Goal: Task Accomplishment & Management: Manage account settings

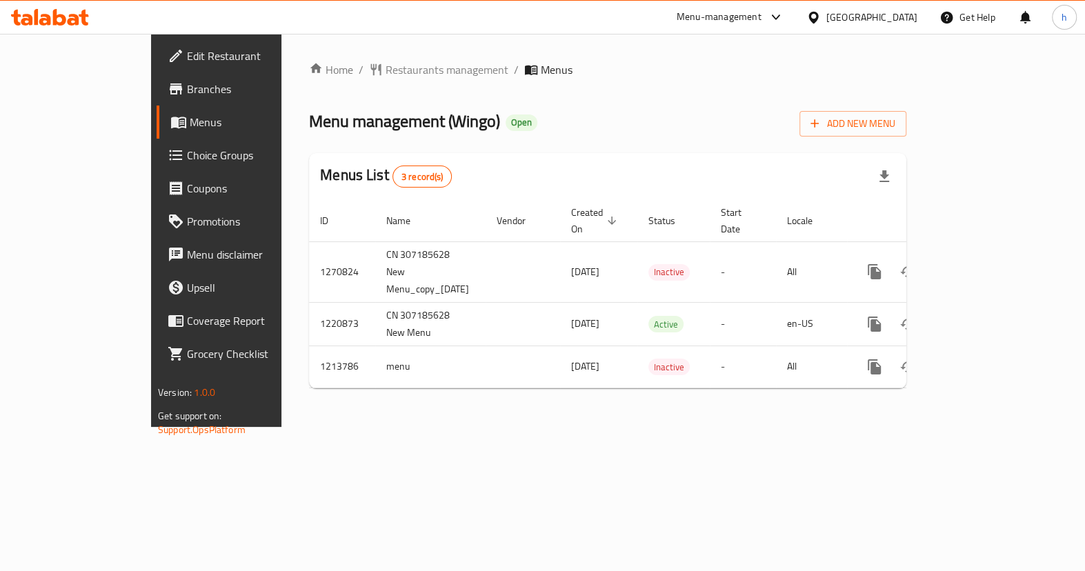
click at [187, 158] on span "Choice Groups" at bounding box center [254, 155] width 134 height 17
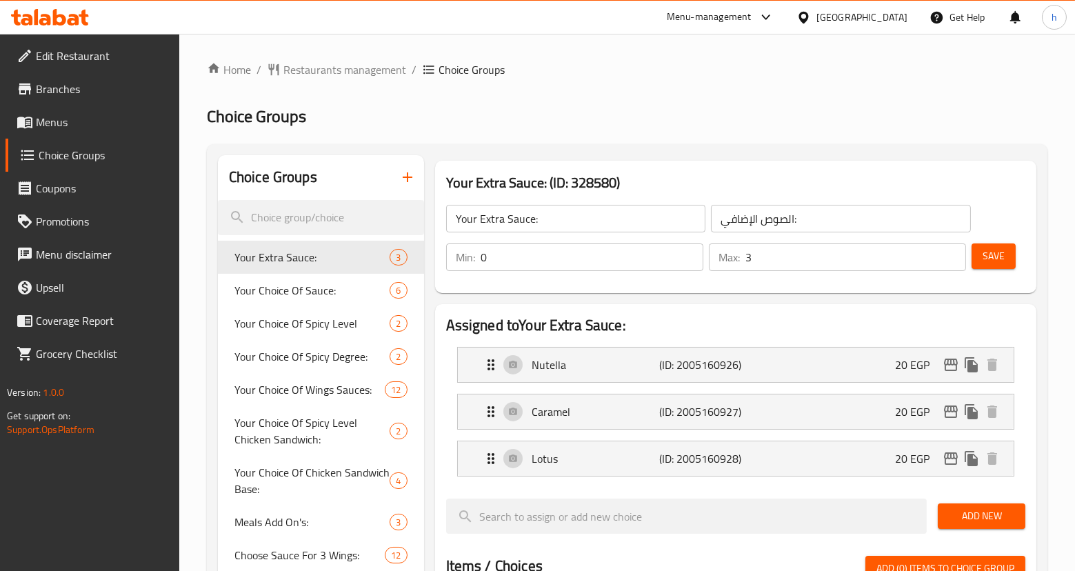
click at [289, 214] on input "search" at bounding box center [321, 217] width 206 height 35
paste input "Your Choice Of Wings Sauces:"
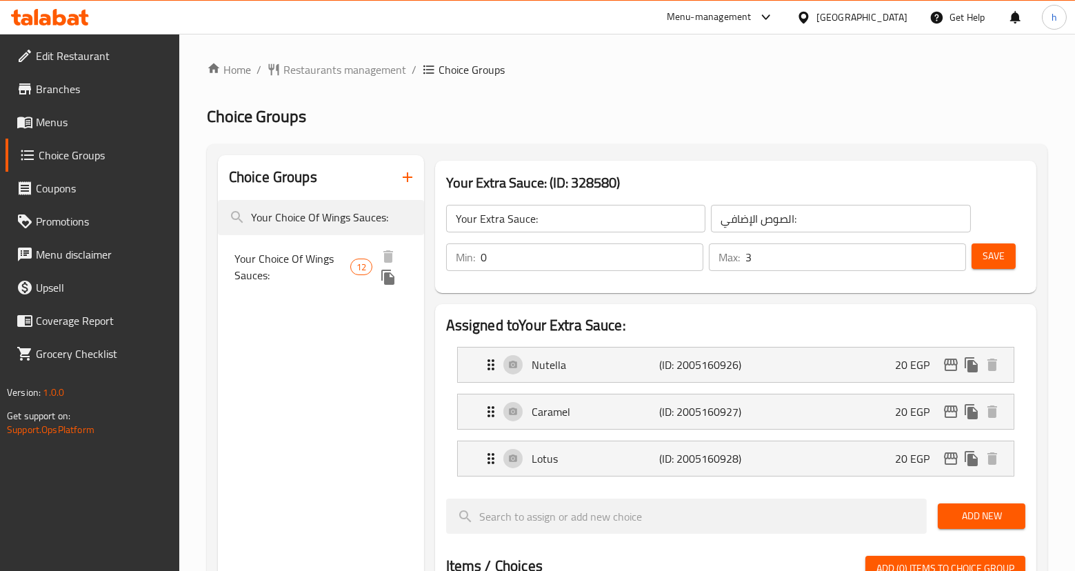
type input "Your Choice Of Wings Sauces:"
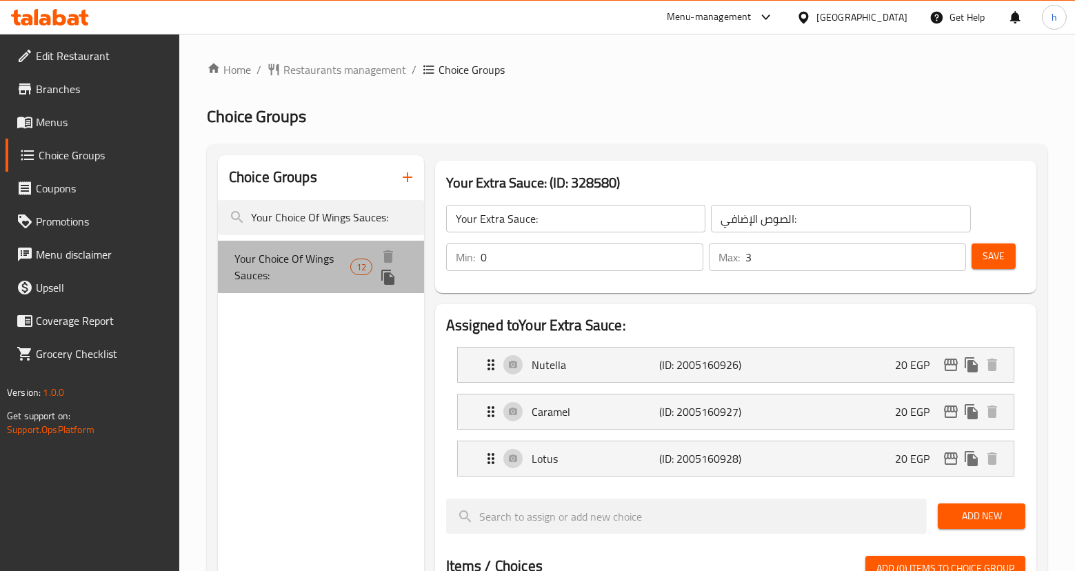
click at [312, 251] on span "Your Choice Of Wings Sauces:" at bounding box center [292, 266] width 116 height 33
type input "Your Choice Of Wings Sauces:"
type input "اختيارك من صوصات الأجنحة:"
type input "2"
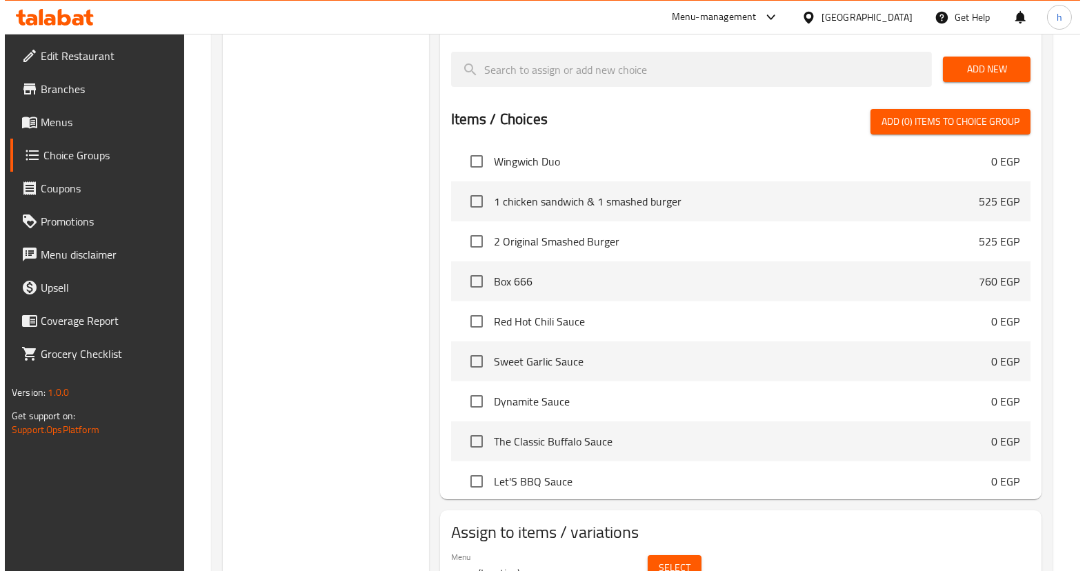
scroll to position [936, 0]
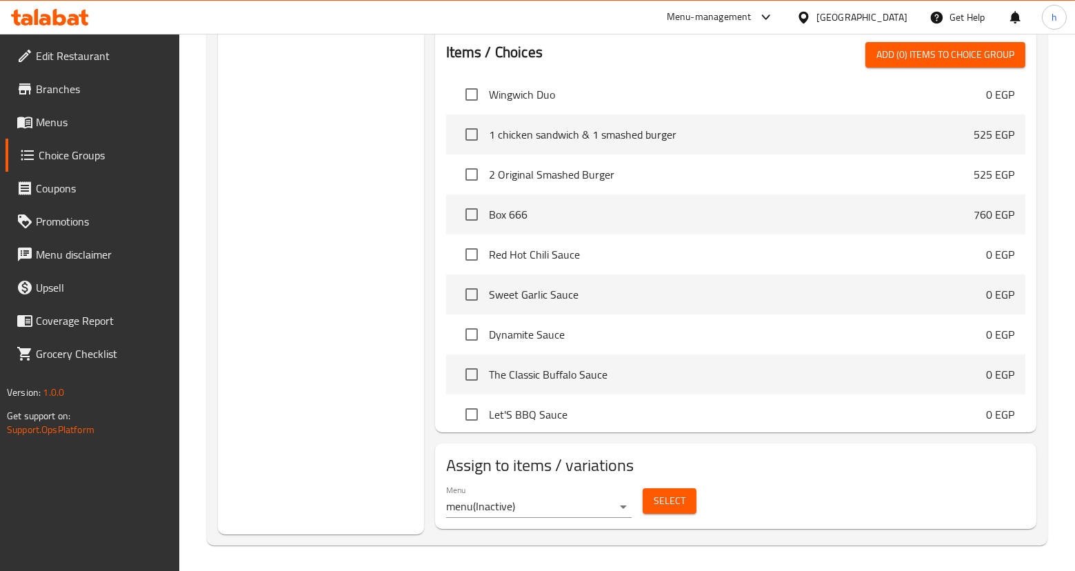
click at [656, 499] on span "Select" at bounding box center [670, 500] width 32 height 17
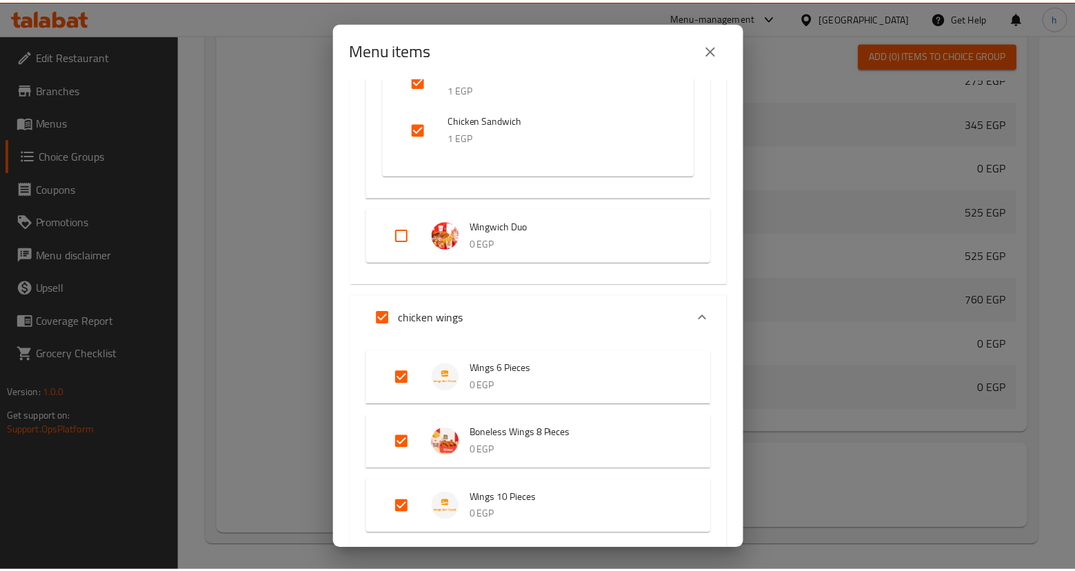
scroll to position [0, 0]
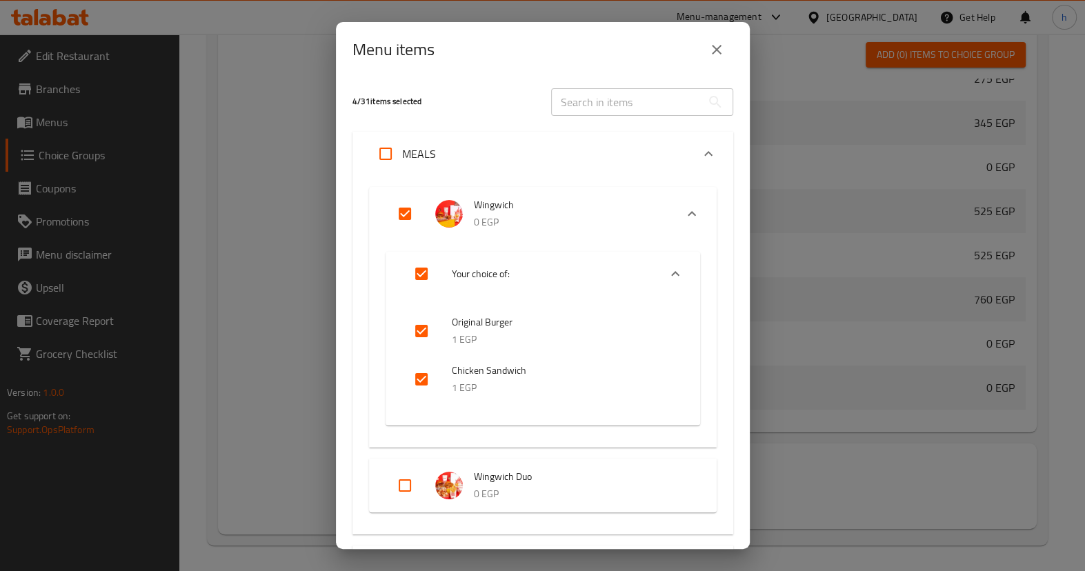
click at [708, 49] on icon "close" at bounding box center [716, 49] width 17 height 17
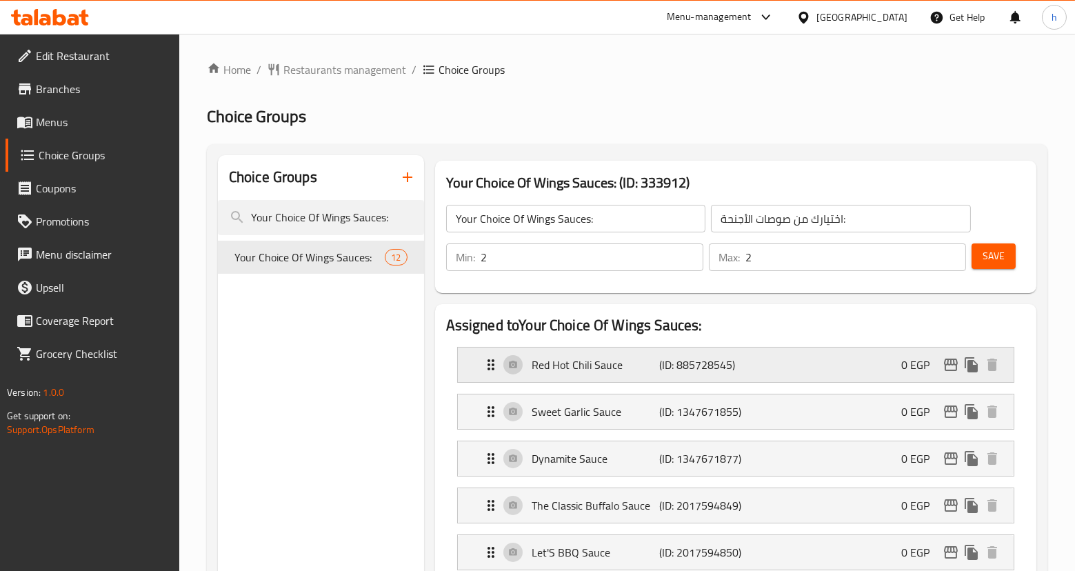
click at [582, 371] on p "Red Hot Chili Sauce" at bounding box center [596, 364] width 128 height 17
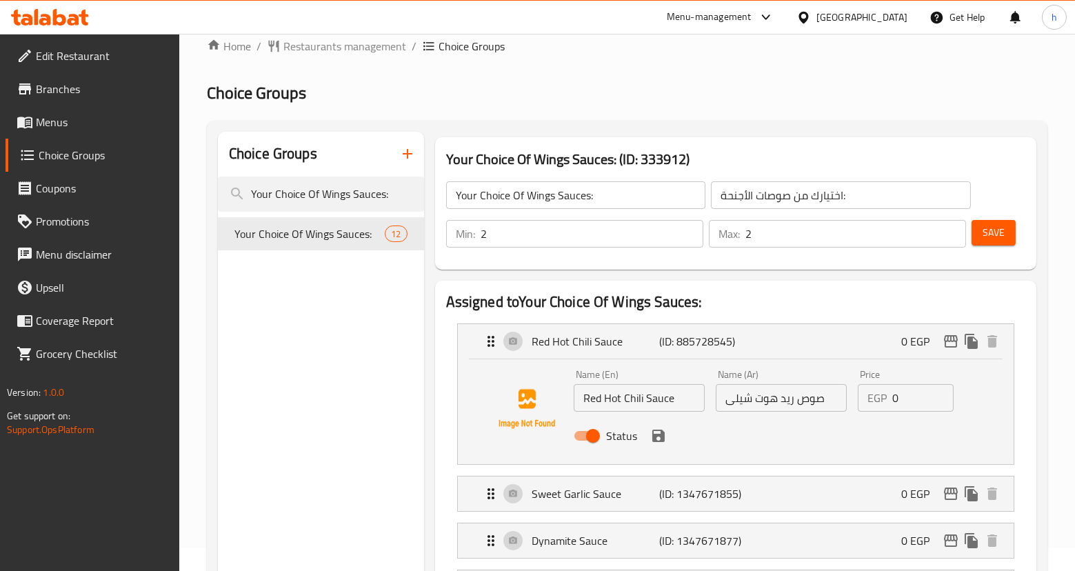
scroll to position [62, 0]
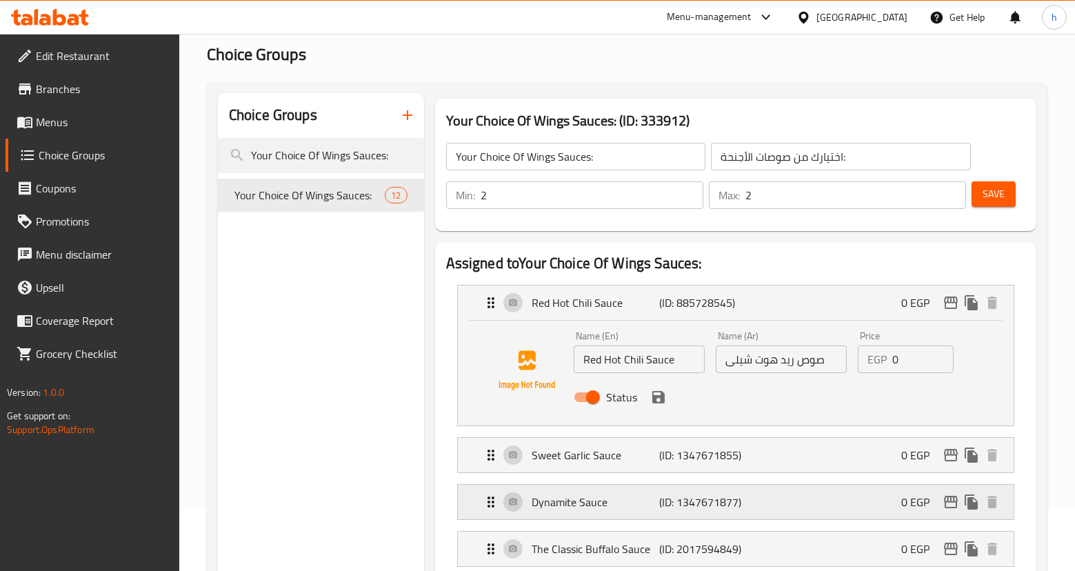
click at [650, 513] on div "Dynamite Sauce (ID: 1347671877) 0 EGP" at bounding box center [740, 502] width 514 height 34
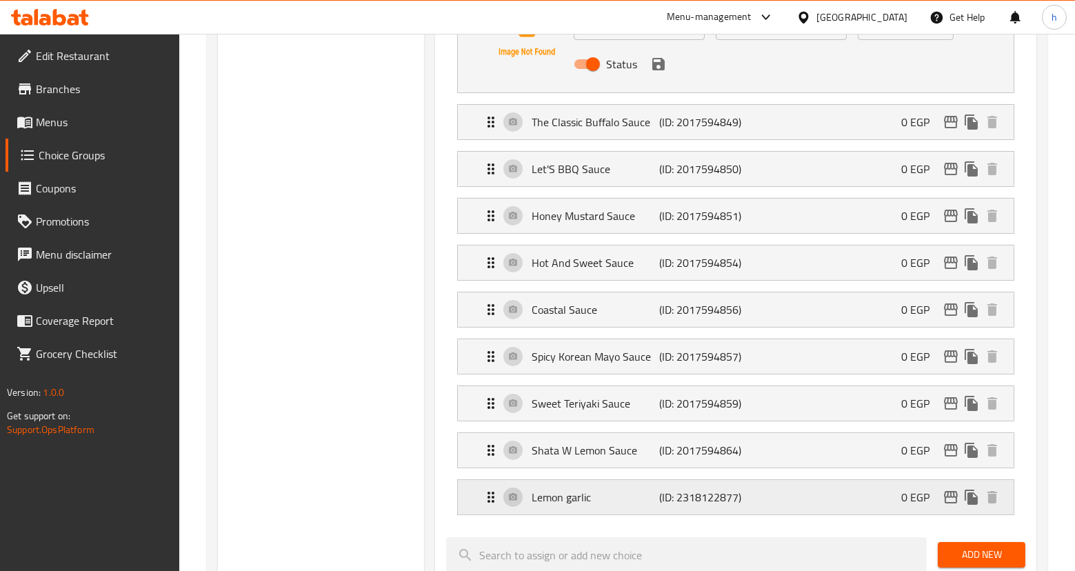
scroll to position [690, 0]
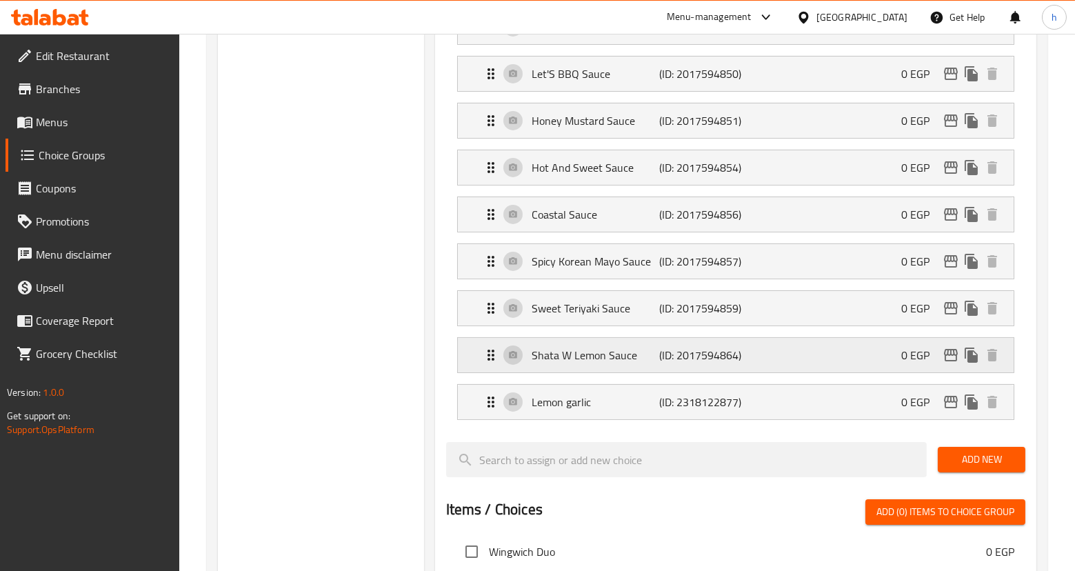
click at [717, 370] on div "Shata W Lemon Sauce (ID: 2017594864) 0 EGP" at bounding box center [740, 355] width 514 height 34
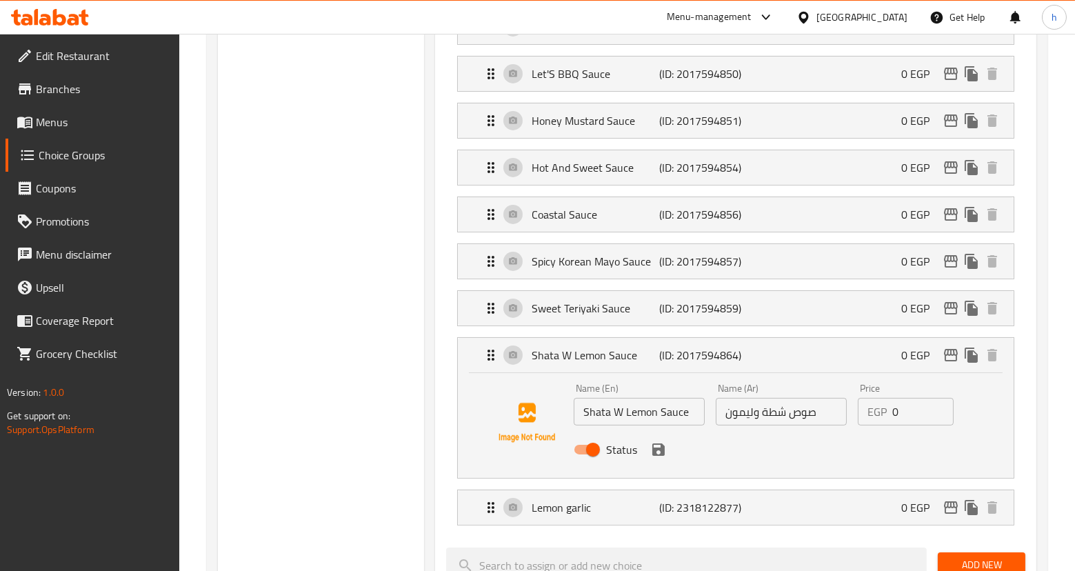
scroll to position [627, 0]
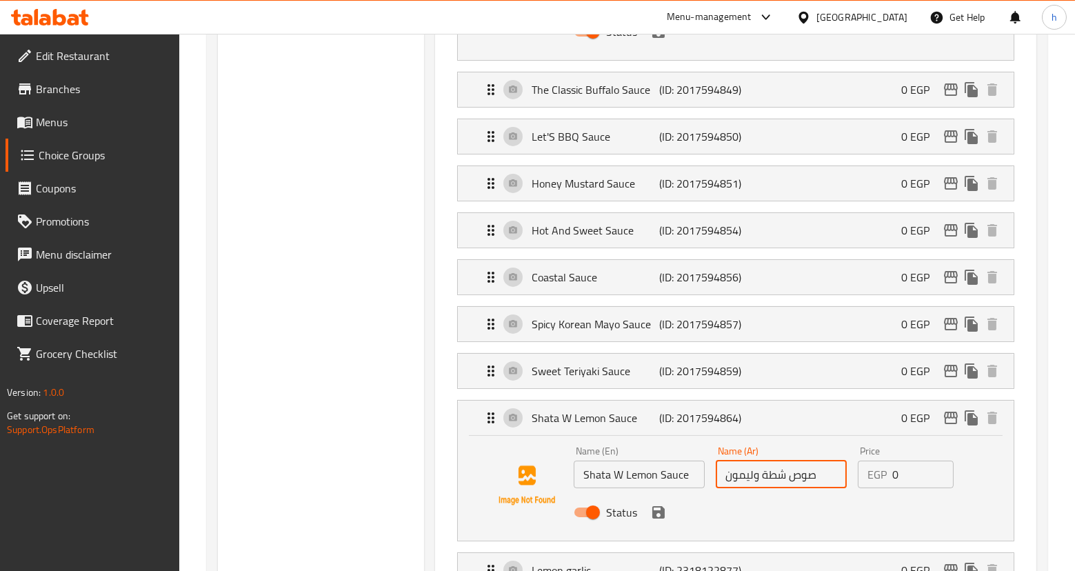
drag, startPoint x: 802, startPoint y: 476, endPoint x: 712, endPoint y: 472, distance: 89.7
click at [712, 472] on div "Name (Ar) صوص شطة وليمون Name (Ar)" at bounding box center [781, 467] width 142 height 53
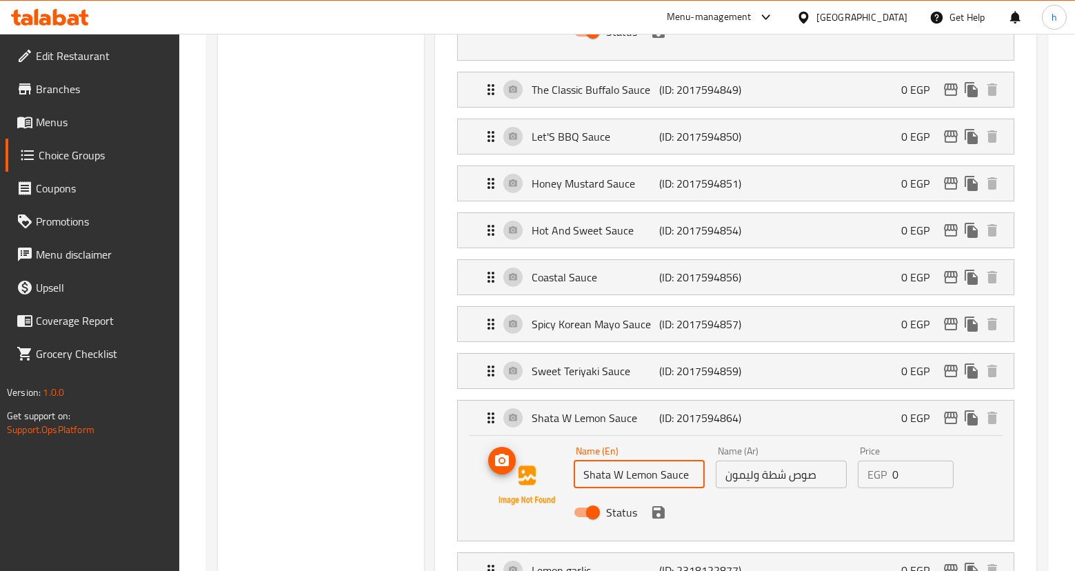
drag, startPoint x: 670, startPoint y: 473, endPoint x: 546, endPoint y: 473, distance: 123.4
click at [546, 473] on div "Name (En) Shata W Lemon Sauce Name (En) Name (Ar) صوص شطة وليمون Name (Ar) Pric…" at bounding box center [736, 486] width 512 height 94
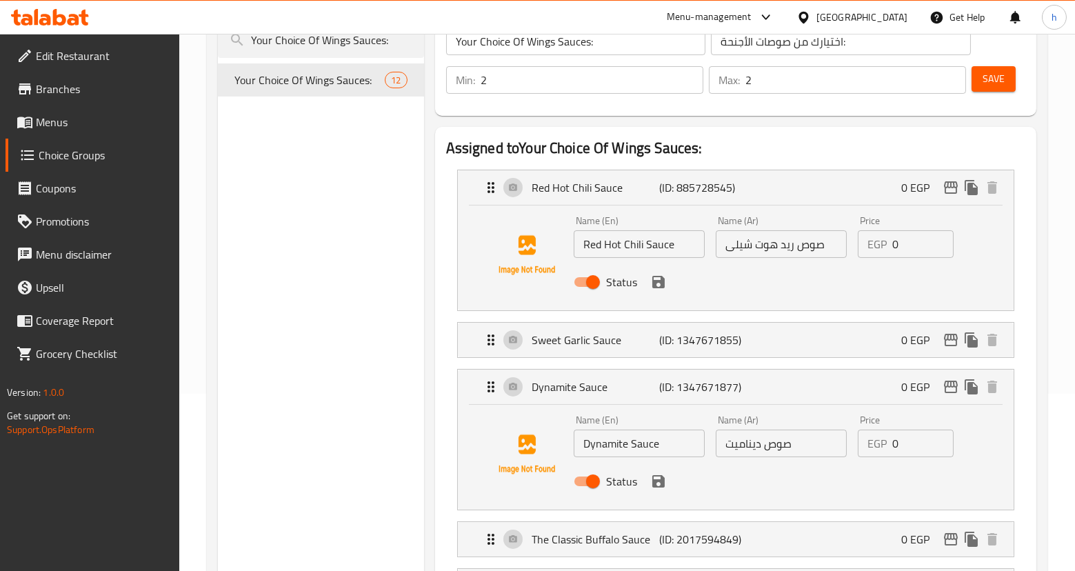
scroll to position [0, 0]
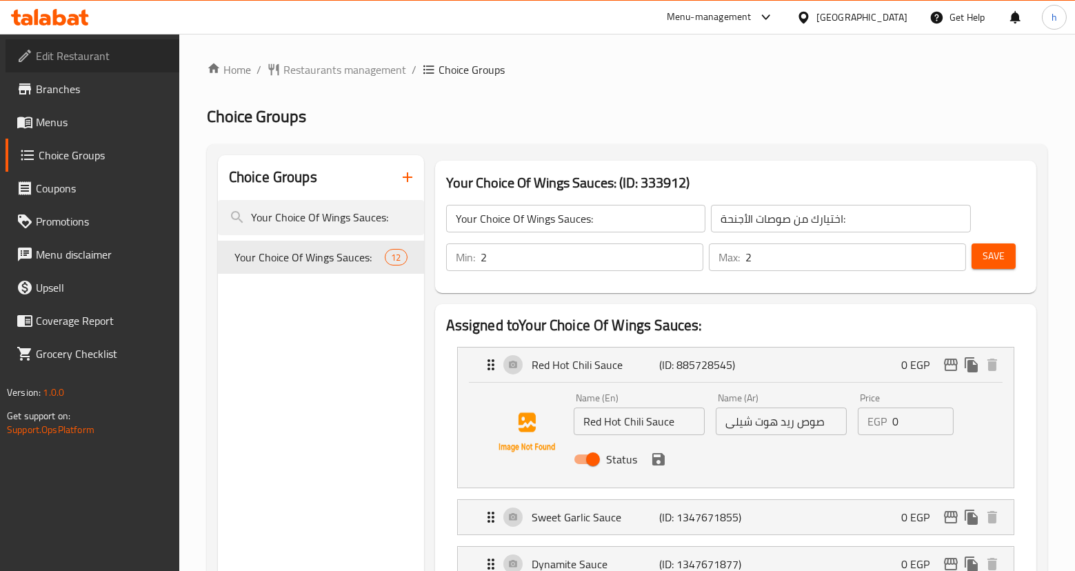
click at [72, 66] on link "Edit Restaurant" at bounding box center [93, 55] width 174 height 33
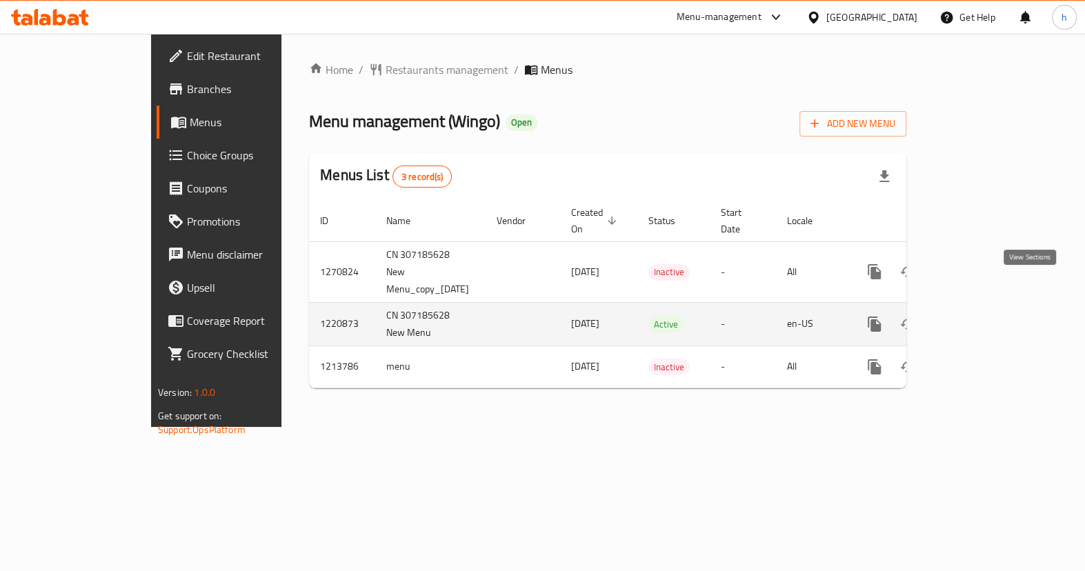
click at [990, 308] on link "enhanced table" at bounding box center [973, 324] width 33 height 33
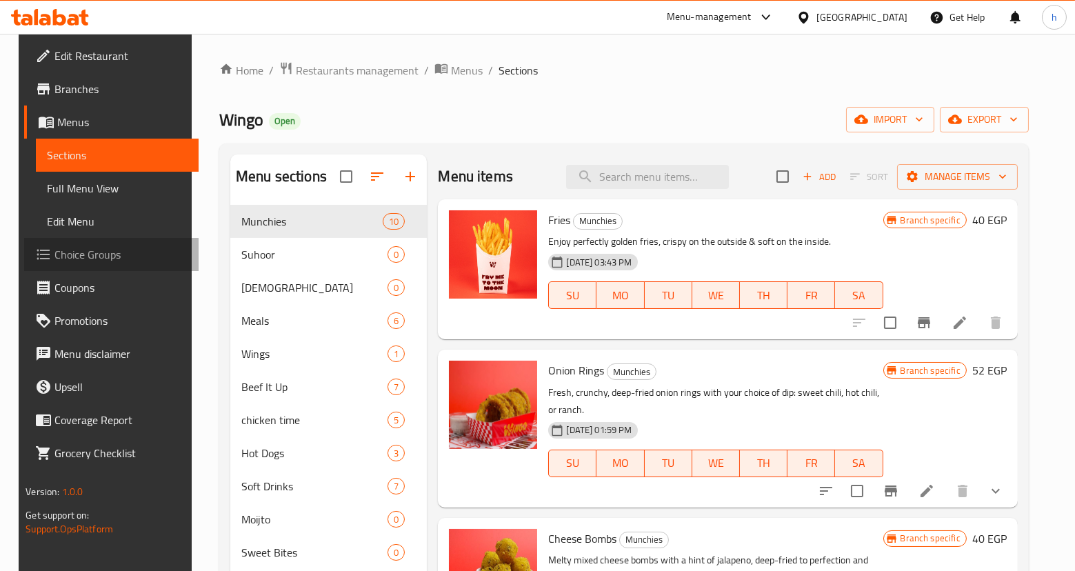
click at [54, 254] on span "Choice Groups" at bounding box center [120, 254] width 132 height 17
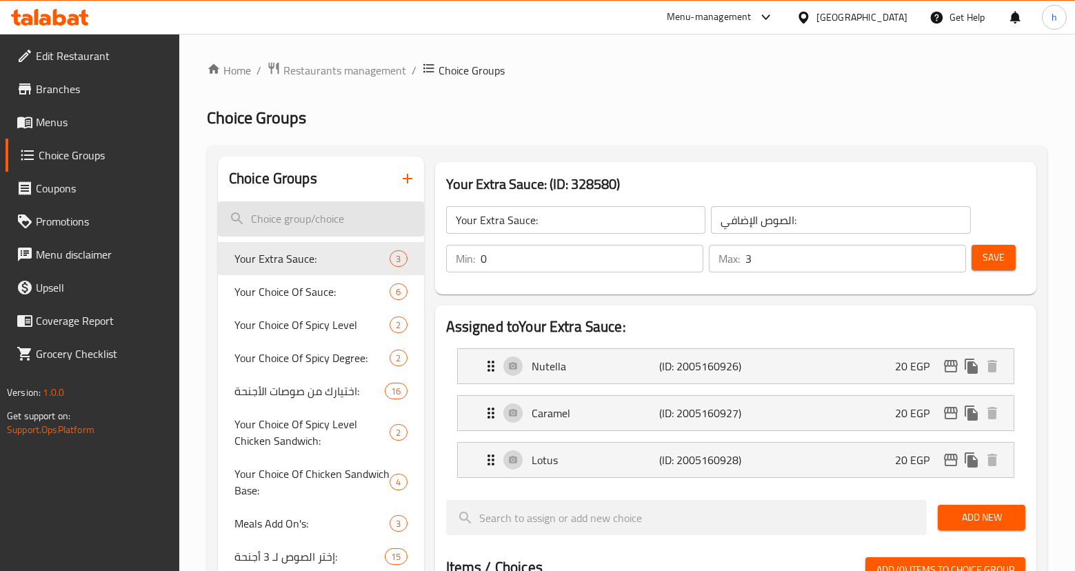
click at [336, 212] on input "search" at bounding box center [321, 218] width 206 height 35
paste input "Your Choice Of Wings Sauces:"
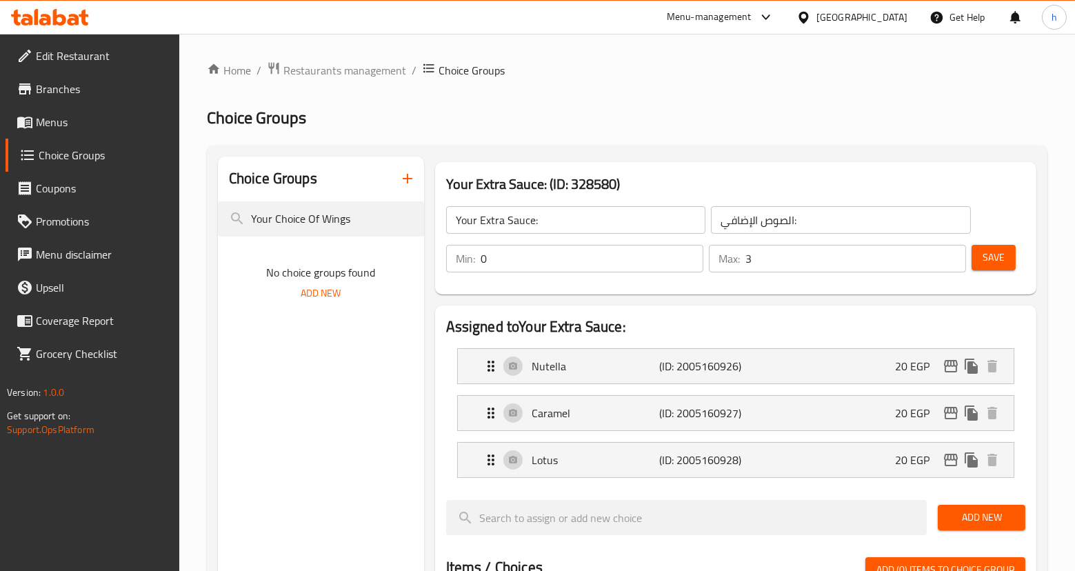
type input "Your Choice Of Wings"
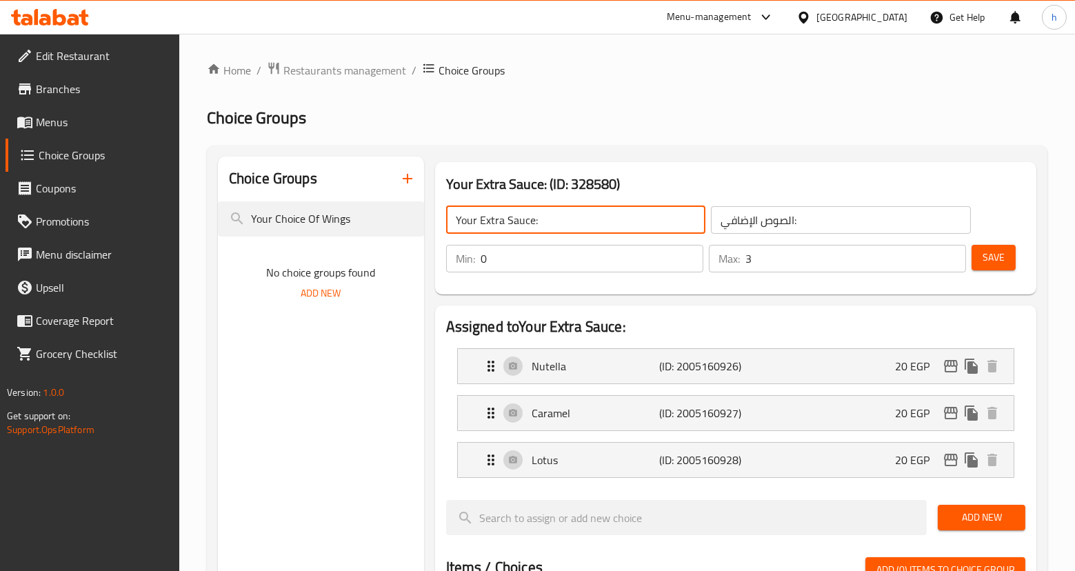
click at [582, 220] on input "Your Extra Sauce:" at bounding box center [575, 220] width 259 height 28
click at [524, 262] on input "0" at bounding box center [592, 259] width 223 height 28
click at [543, 231] on input "Your Extra Sauce:" at bounding box center [575, 220] width 259 height 28
click at [90, 128] on span "Menus" at bounding box center [102, 122] width 132 height 17
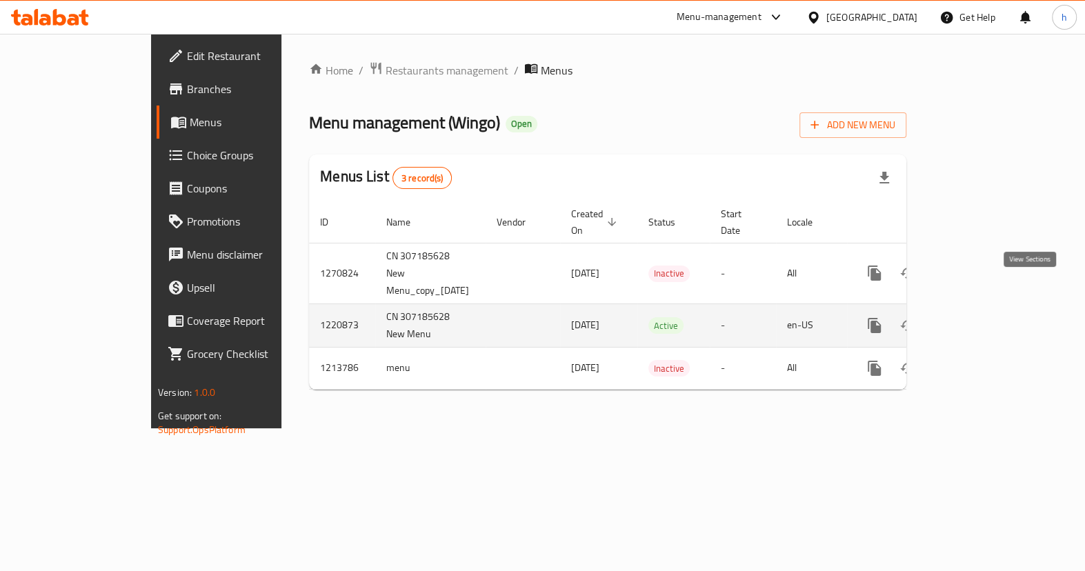
click at [982, 317] on icon "enhanced table" at bounding box center [973, 325] width 17 height 17
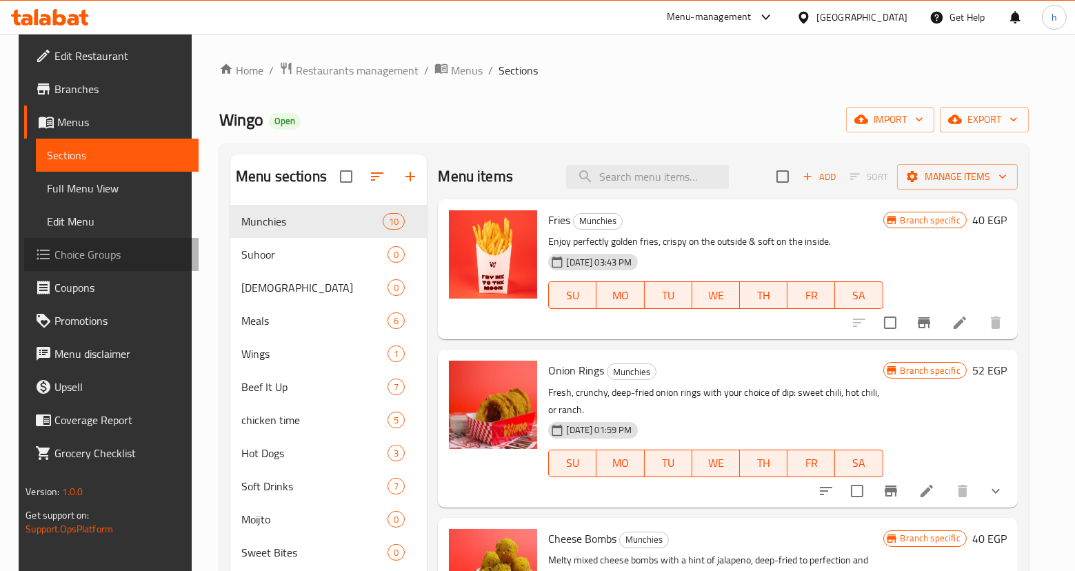
click at [59, 252] on span "Choice Groups" at bounding box center [120, 254] width 132 height 17
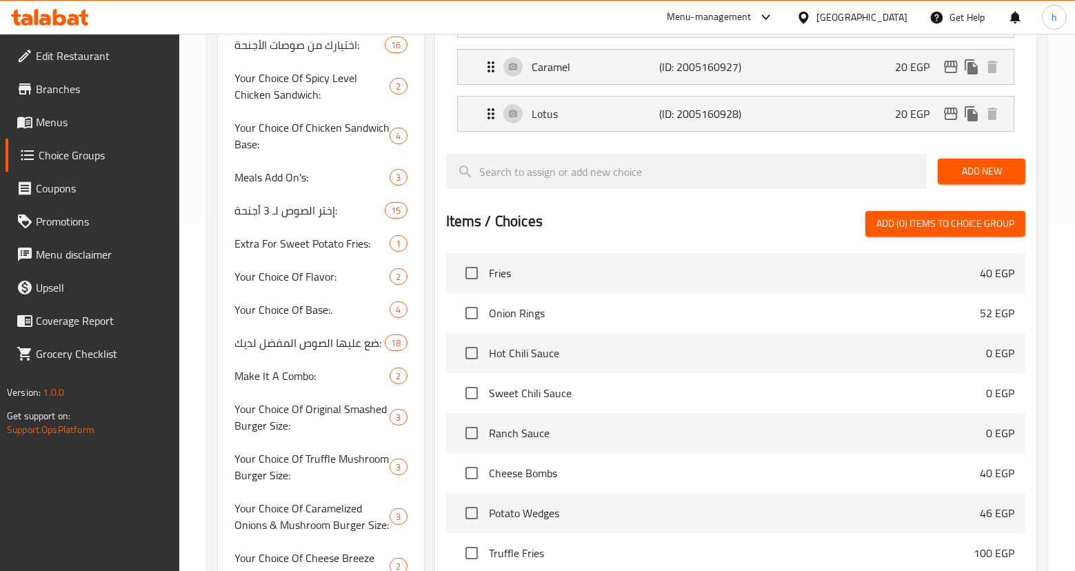
scroll to position [313, 0]
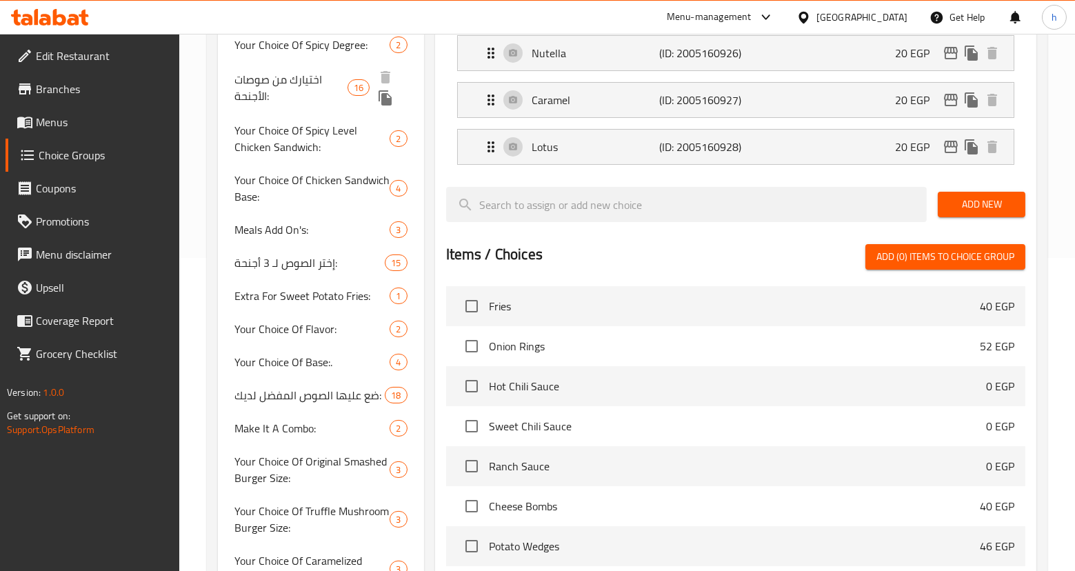
click at [304, 74] on span "اختيارك من صوصات الأجنحة:" at bounding box center [290, 87] width 113 height 33
type input "اختيارك من صوصات الأجنحة:"
type input "2"
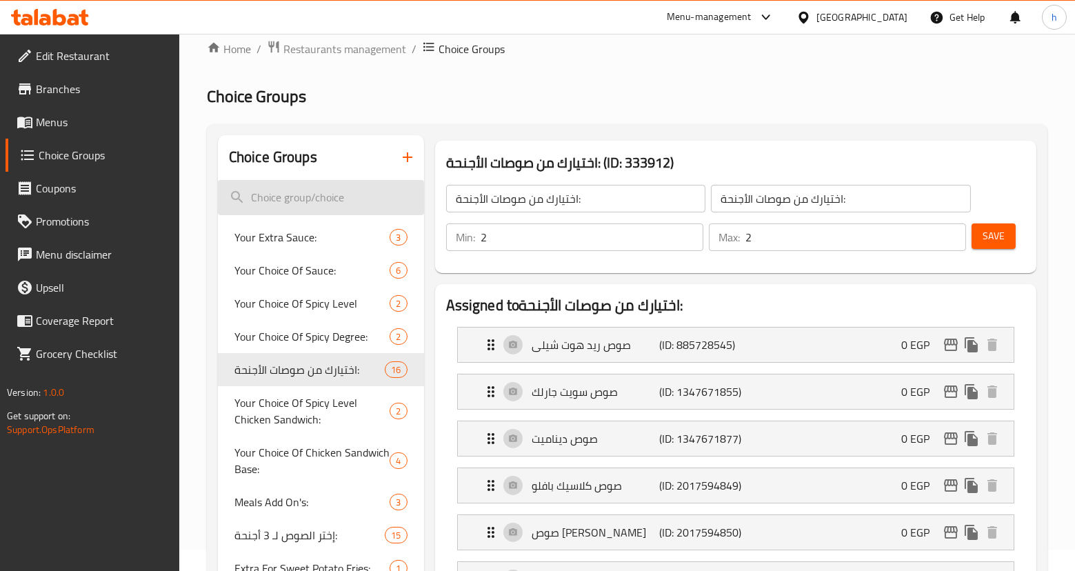
scroll to position [0, 0]
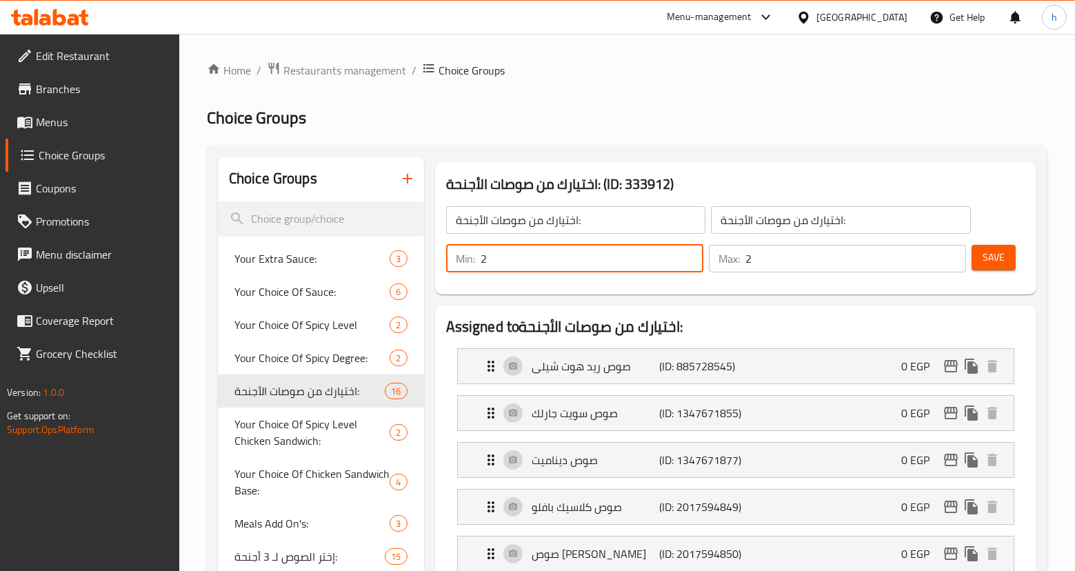
click at [572, 263] on input "2" at bounding box center [592, 259] width 223 height 28
click at [759, 256] on input "2" at bounding box center [855, 259] width 221 height 28
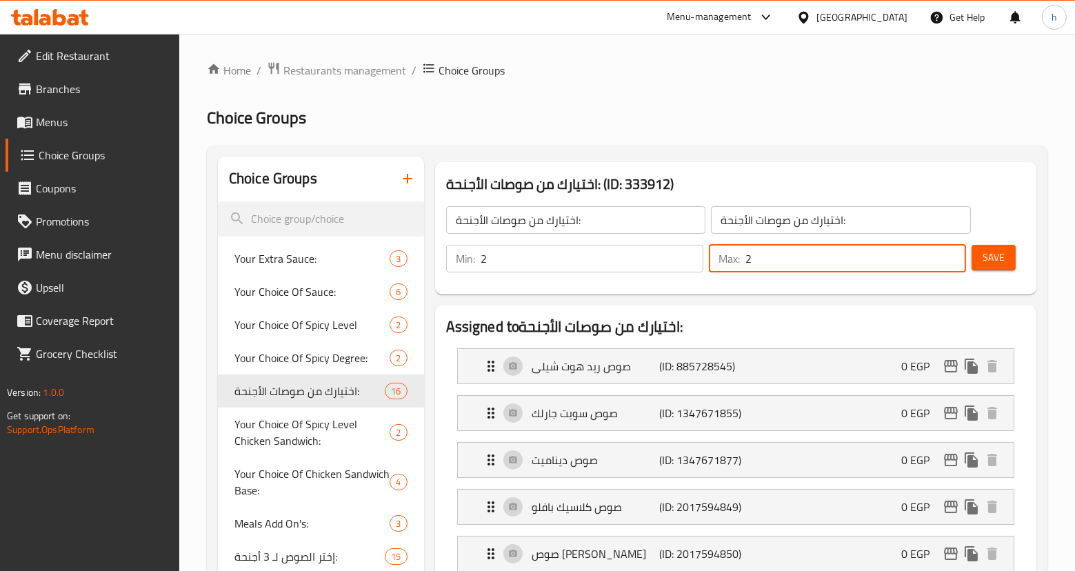
click at [759, 256] on input "2" at bounding box center [855, 259] width 221 height 28
click at [601, 254] on input "2" at bounding box center [592, 259] width 223 height 28
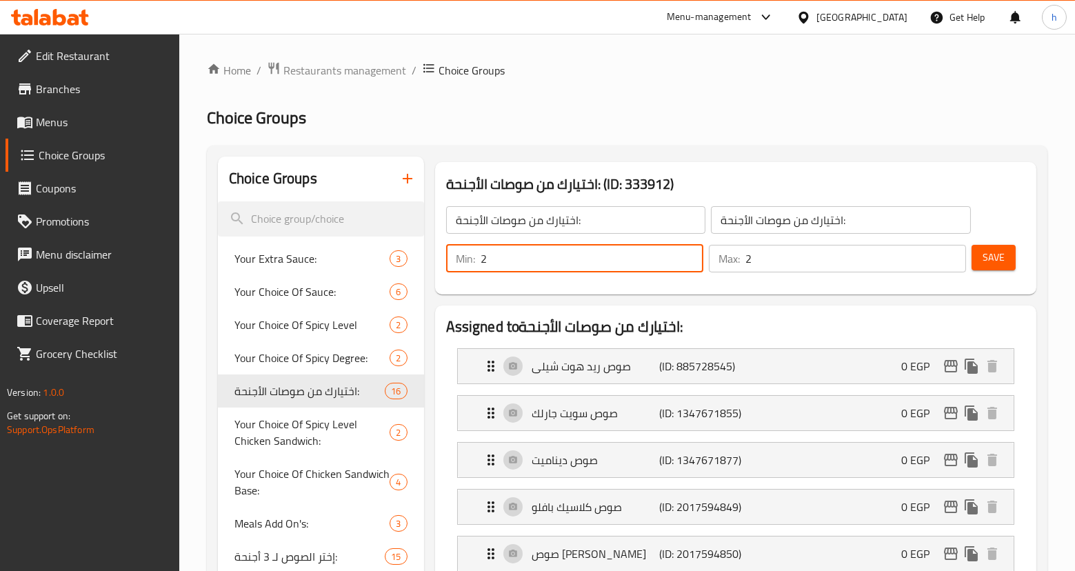
click at [804, 263] on input "2" at bounding box center [855, 259] width 221 height 28
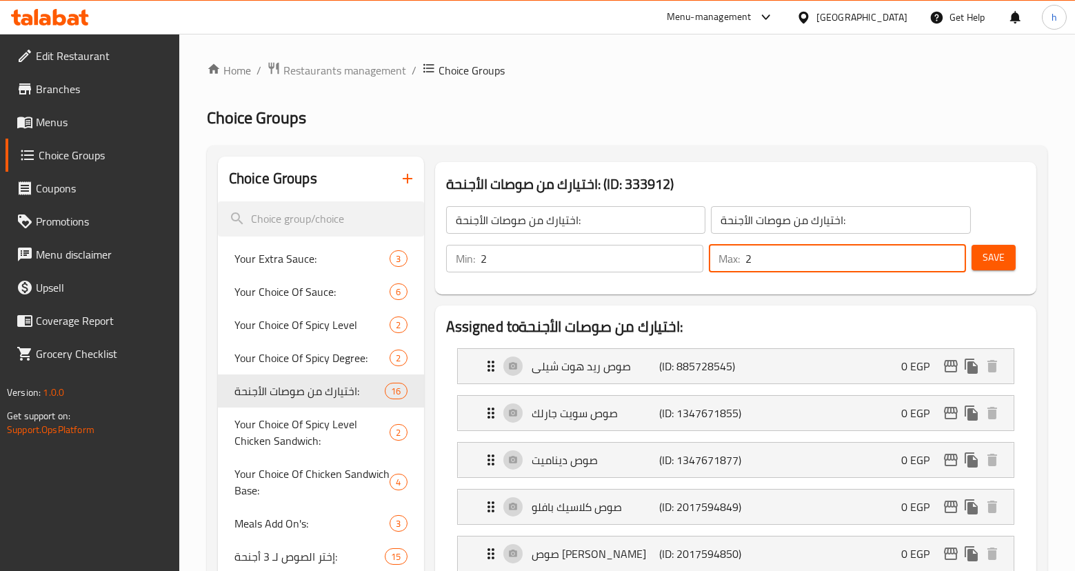
click at [620, 258] on input "2" at bounding box center [592, 259] width 223 height 28
click at [761, 263] on input "2" at bounding box center [855, 259] width 221 height 28
click at [575, 255] on input "2" at bounding box center [592, 259] width 223 height 28
click at [777, 261] on input "2" at bounding box center [855, 259] width 221 height 28
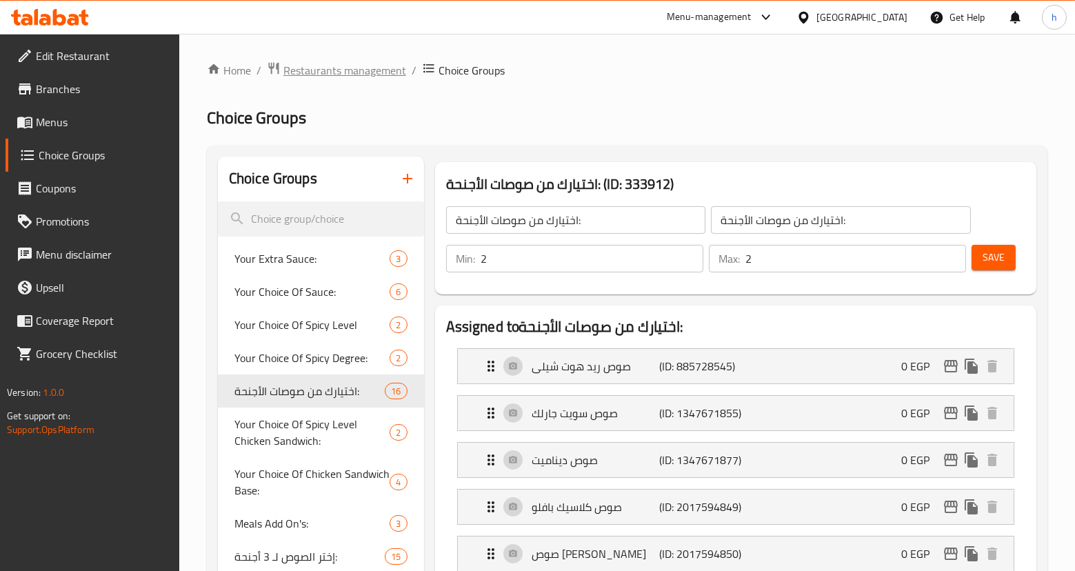
click at [344, 65] on span "Restaurants management" at bounding box center [344, 70] width 123 height 17
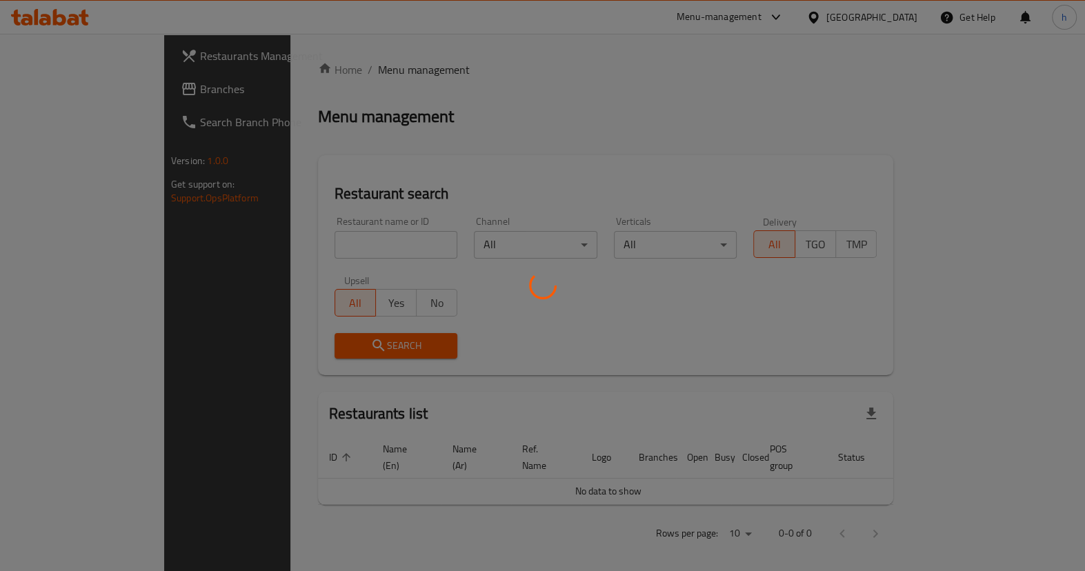
click at [90, 97] on div at bounding box center [542, 285] width 1085 height 571
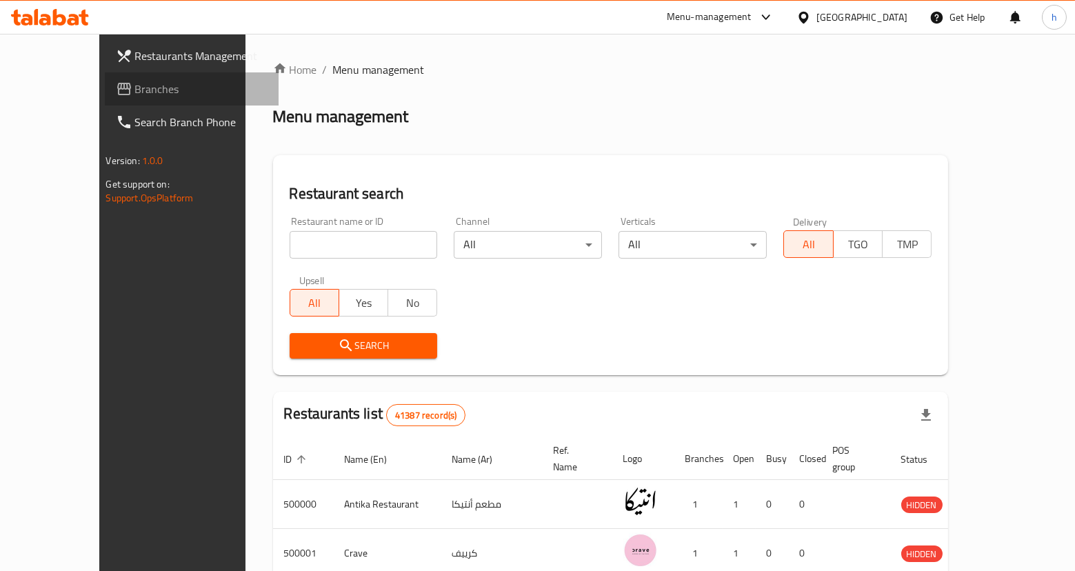
click at [135, 97] on span "Branches" at bounding box center [201, 89] width 132 height 17
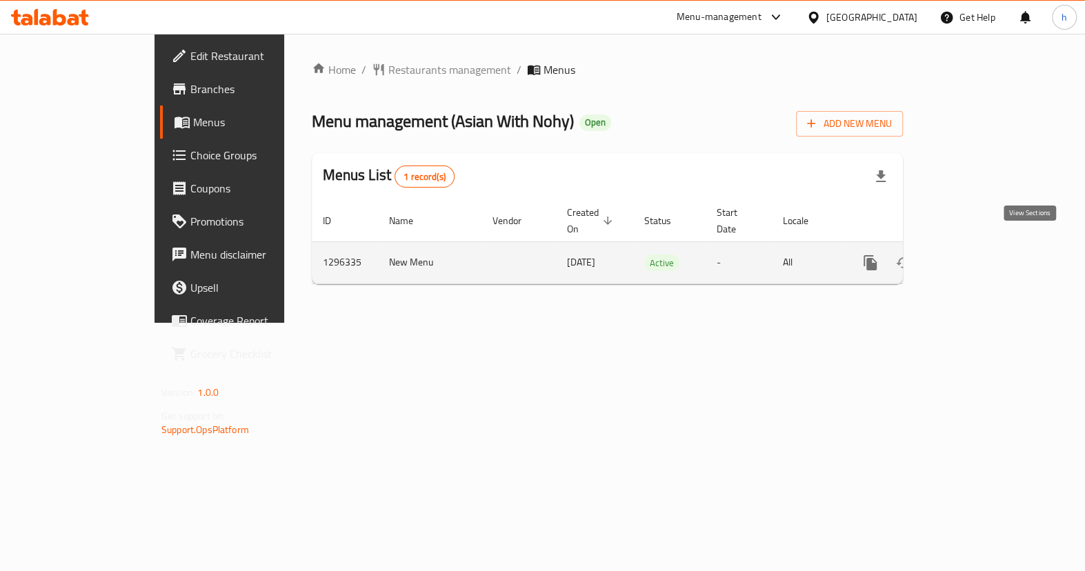
click at [978, 254] on icon "enhanced table" at bounding box center [969, 262] width 17 height 17
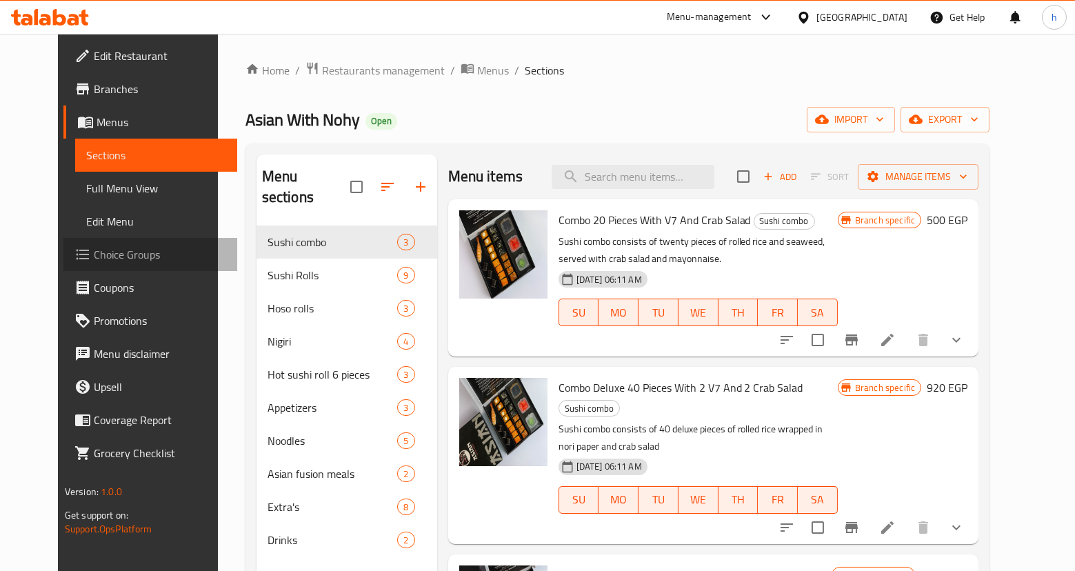
click at [94, 249] on span "Choice Groups" at bounding box center [160, 254] width 132 height 17
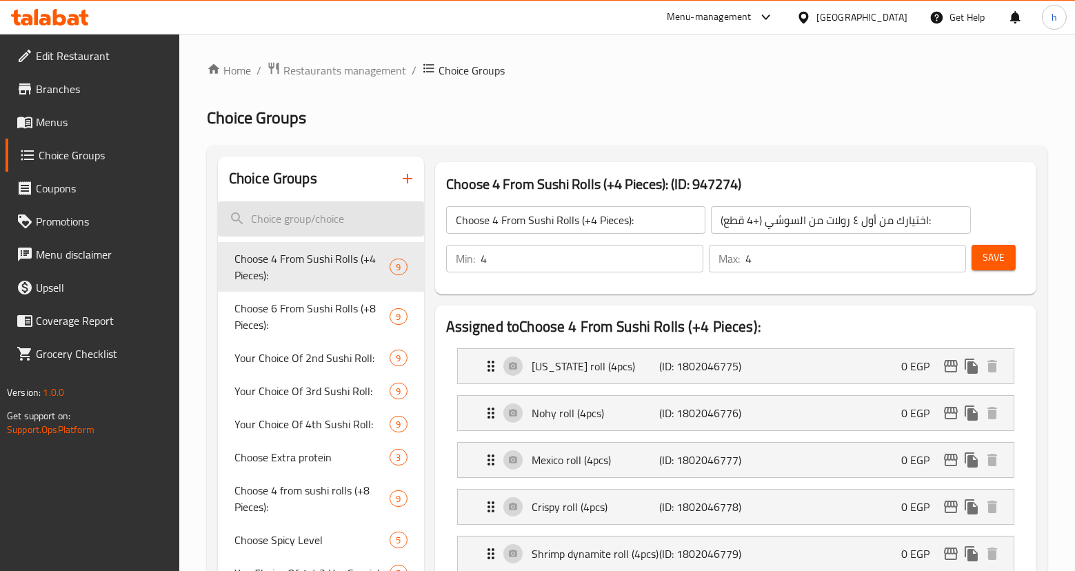
click at [404, 221] on input "search" at bounding box center [321, 218] width 206 height 35
paste input "Choose 6 From Sushi Rolls (+8 Pieces):"
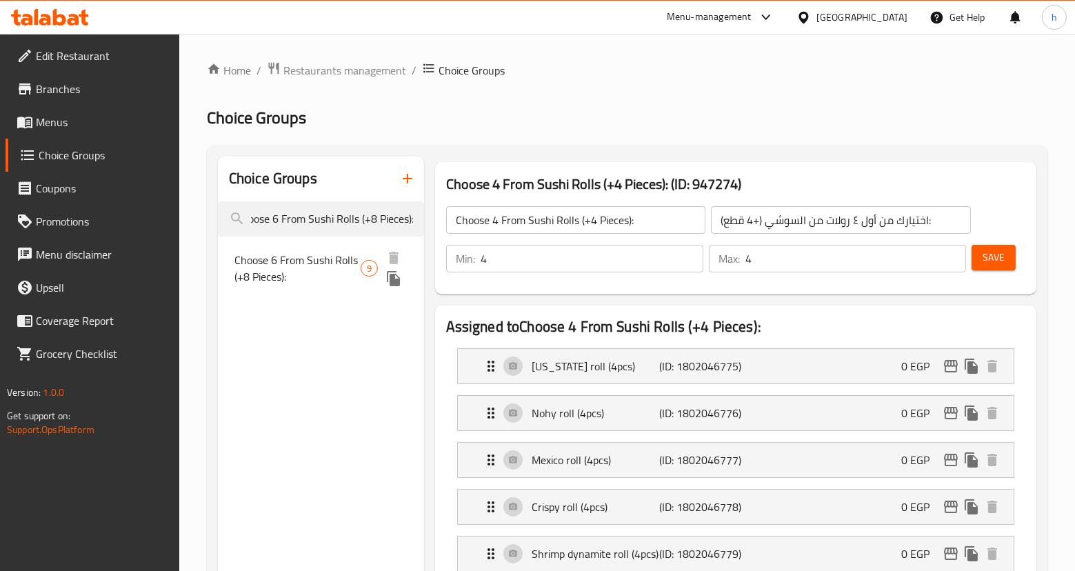
type input "Choose 6 From Sushi Rolls (+8 Pieces):"
click at [341, 263] on span "Choose 6 From Sushi Rolls (+8 Pieces):" at bounding box center [297, 268] width 126 height 33
type input "Choose 6 From Sushi Rolls (+8 Pieces):"
type input "[PERSON_NAME] من [PERSON_NAME] (+٨ قطع):"
type input "1"
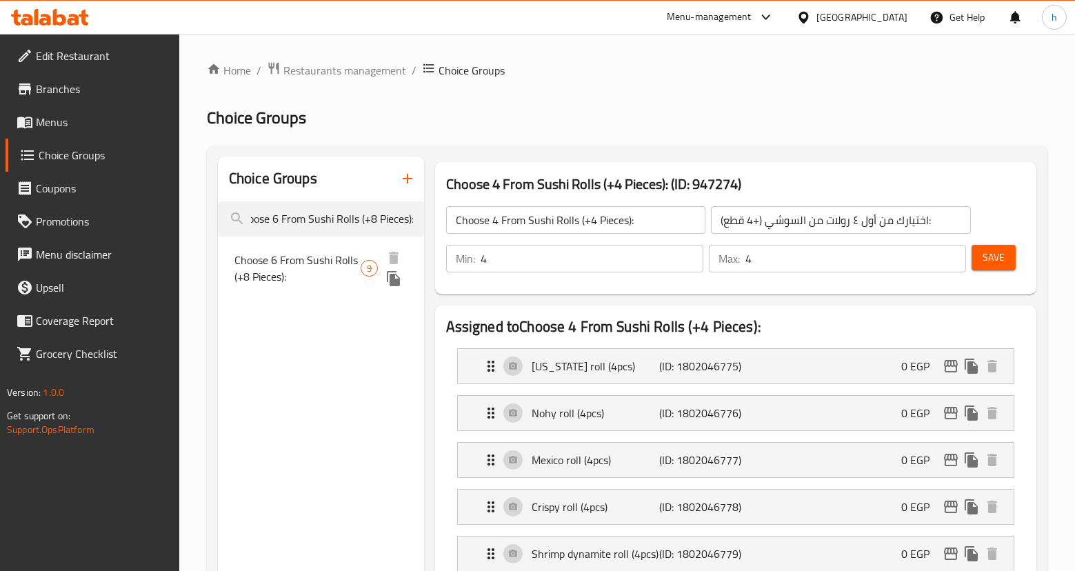
type input "1"
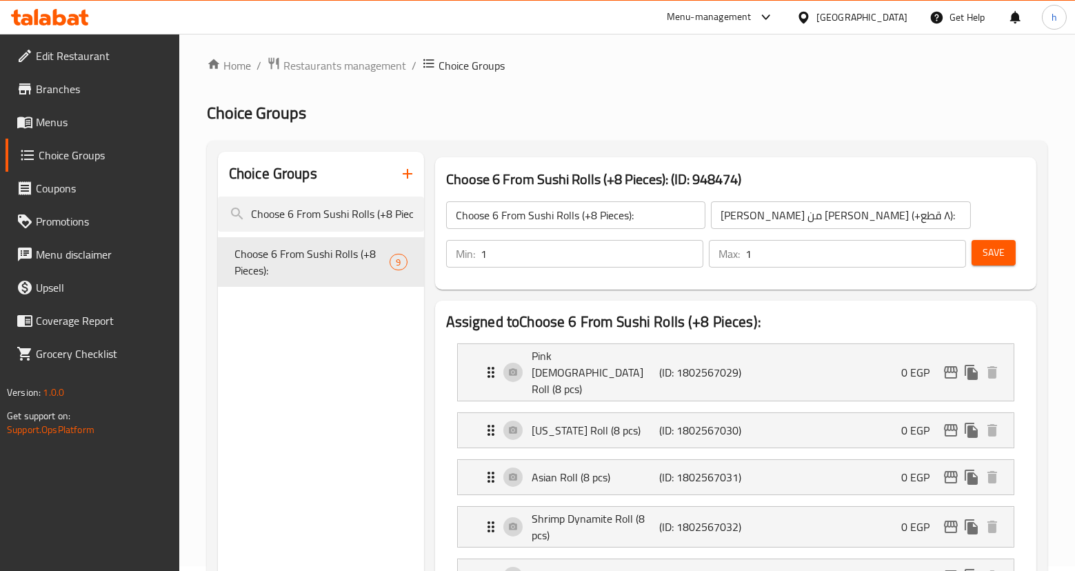
scroll to position [0, 0]
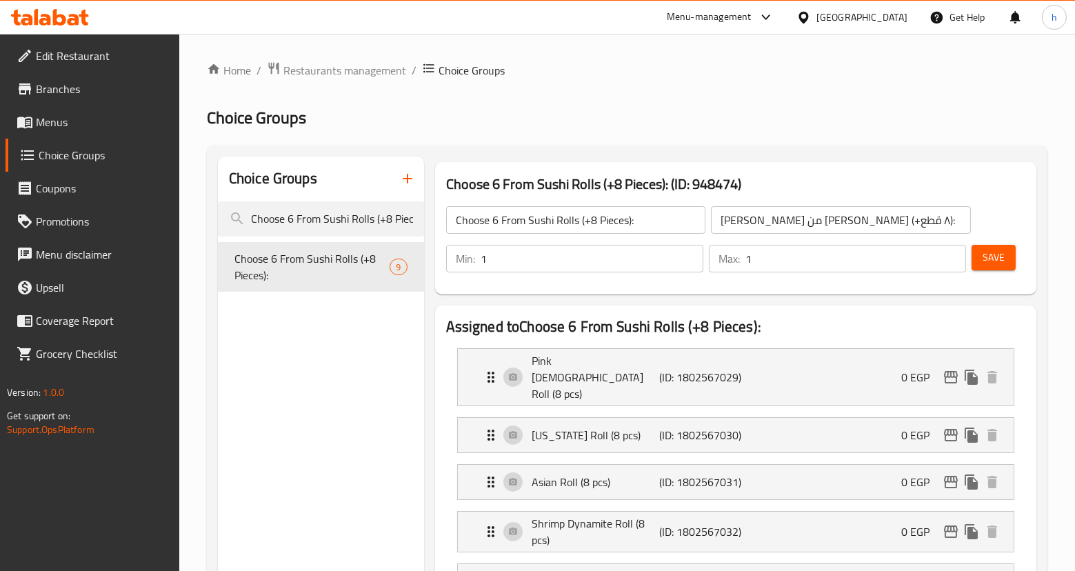
click at [637, 225] on input "Choose 6 From Sushi Rolls (+8 Pieces):" at bounding box center [575, 220] width 259 height 28
click at [349, 74] on span "Restaurants management" at bounding box center [344, 70] width 123 height 17
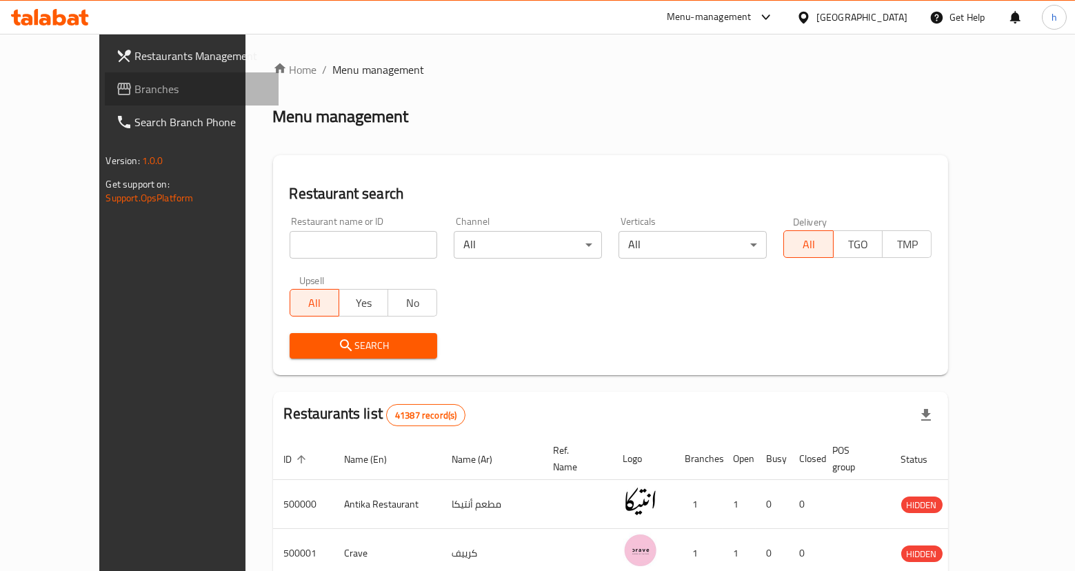
click at [105, 79] on link "Branches" at bounding box center [192, 88] width 174 height 33
